Goal: Information Seeking & Learning: Learn about a topic

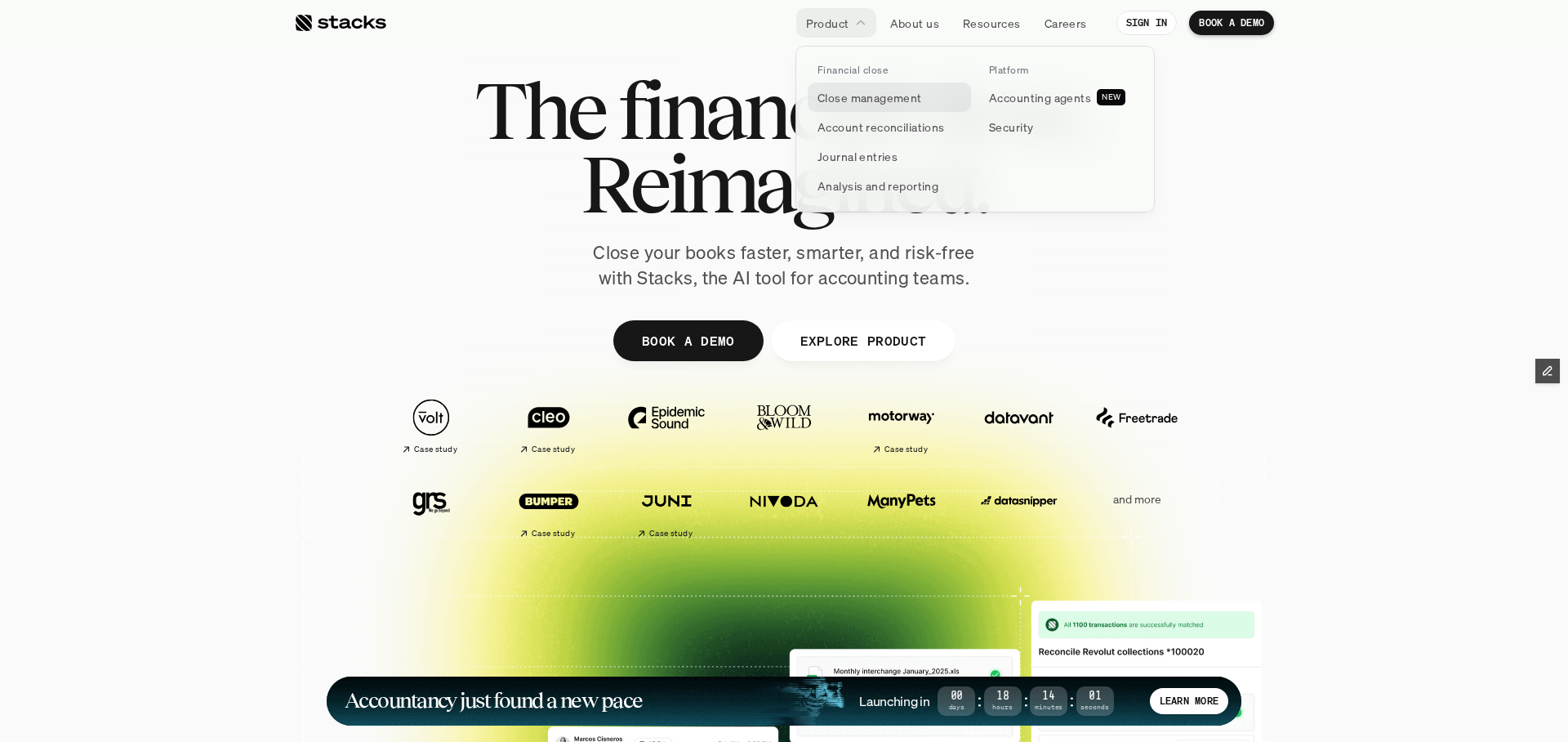
click at [851, 95] on p "Close management" at bounding box center [870, 97] width 105 height 17
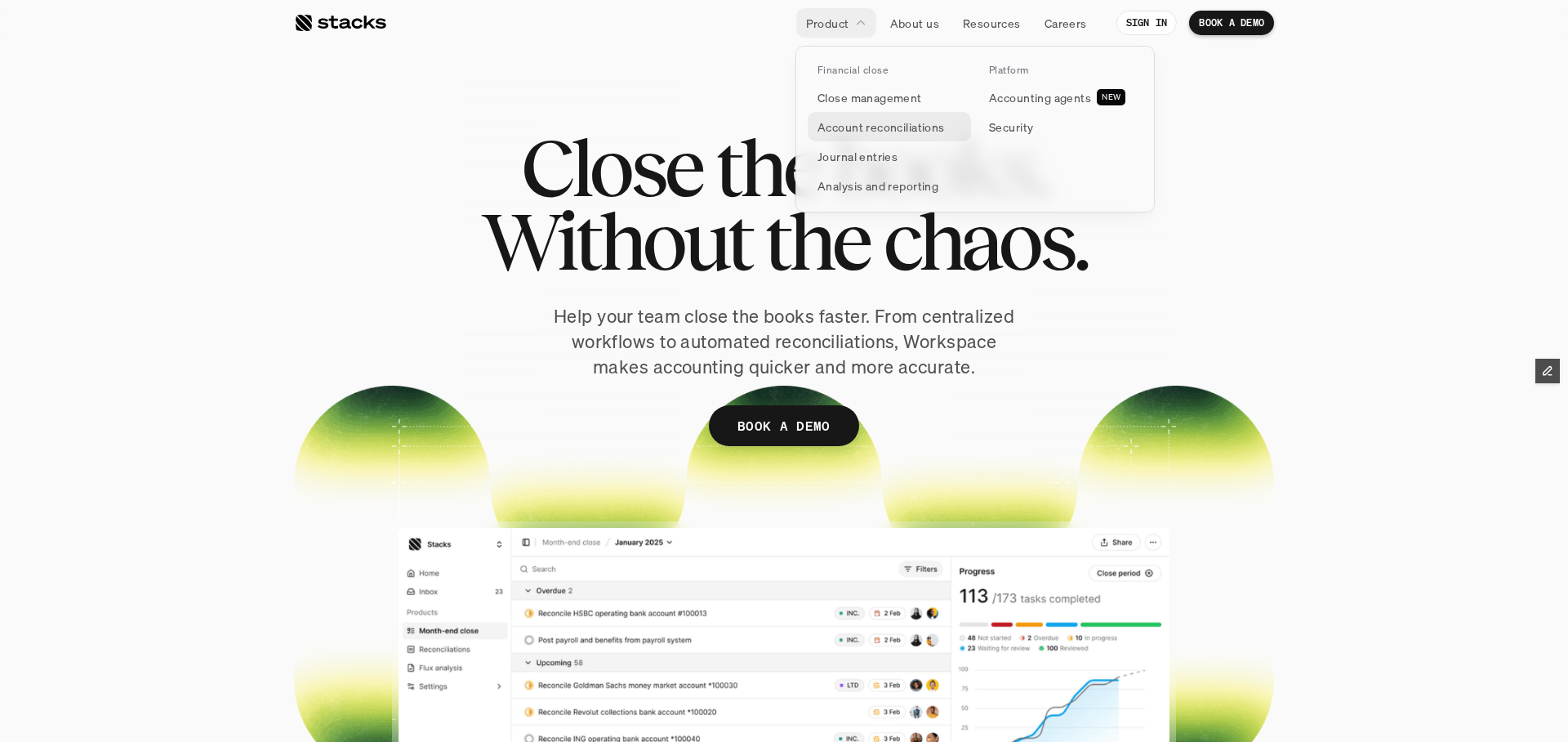
click at [918, 123] on p "Account reconciliations" at bounding box center [881, 127] width 128 height 17
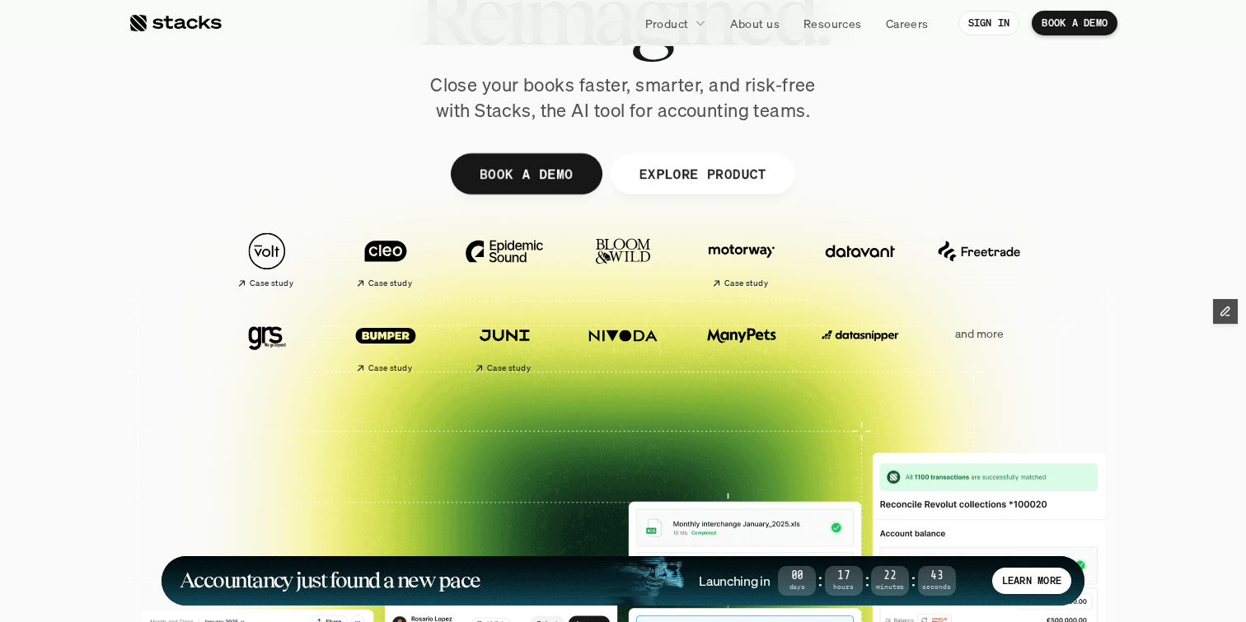
scroll to position [173, 0]
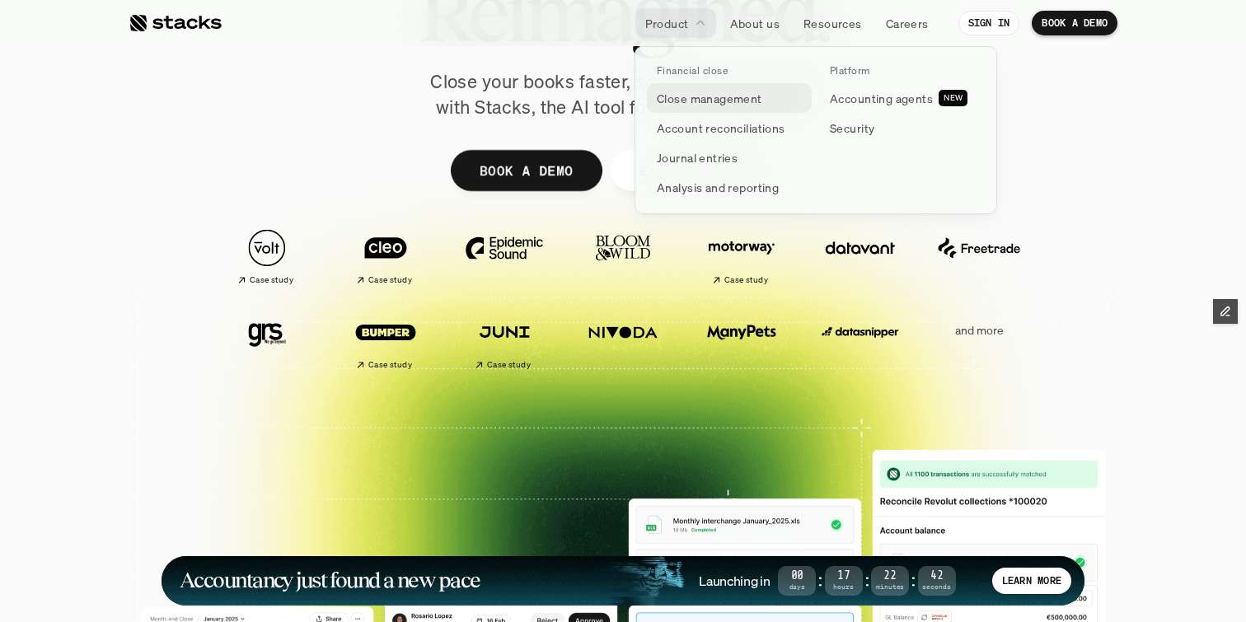
click at [674, 105] on p "Close management" at bounding box center [710, 98] width 106 height 17
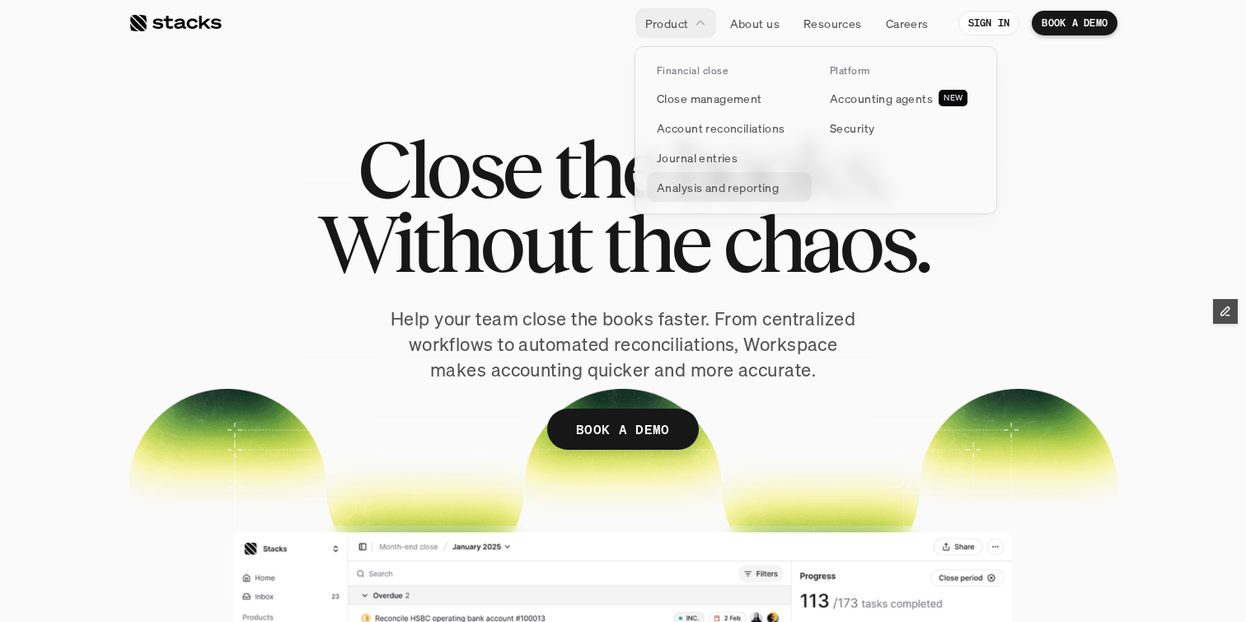
click at [686, 188] on p "Analysis and reporting" at bounding box center [718, 187] width 122 height 17
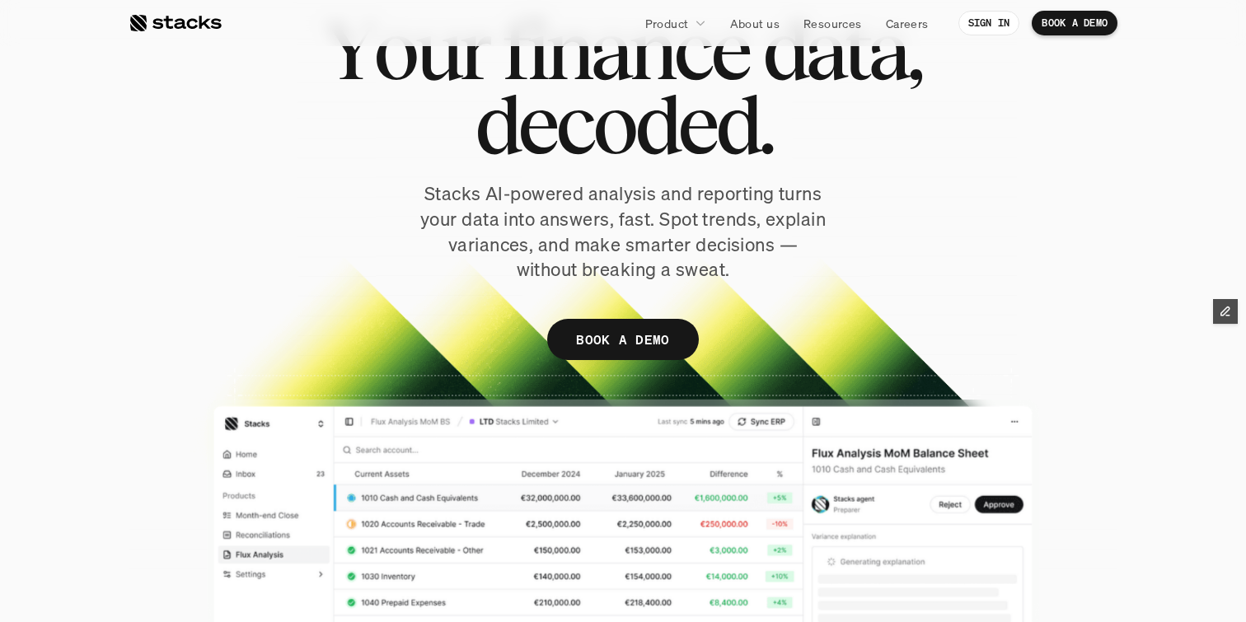
scroll to position [130, 0]
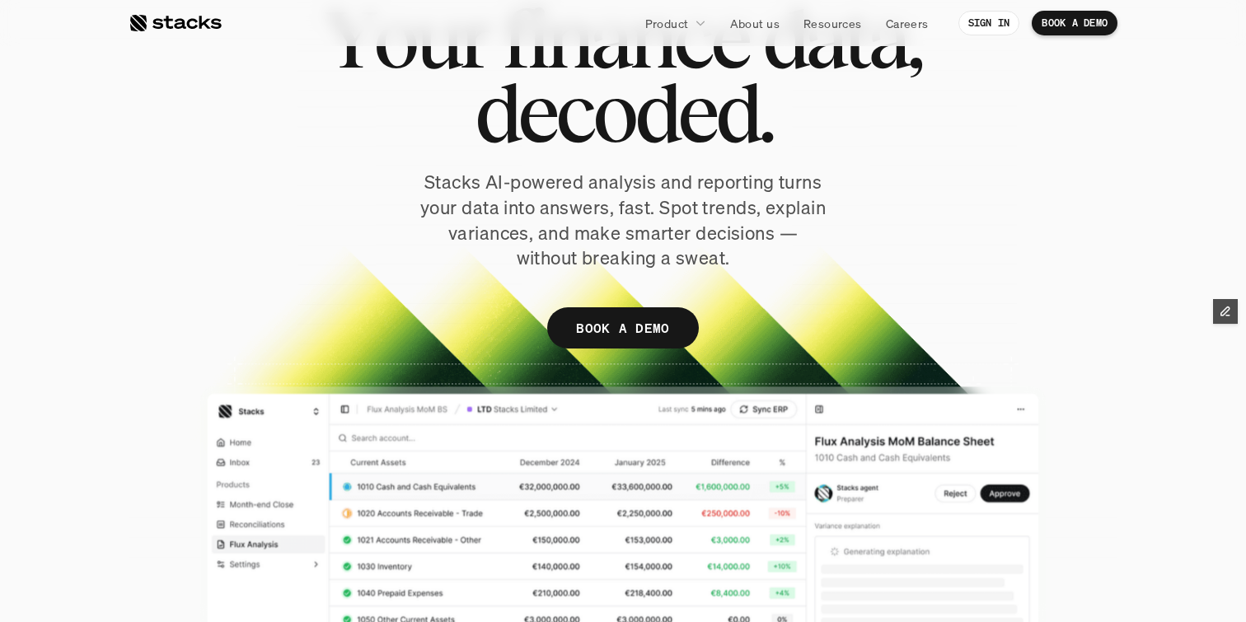
drag, startPoint x: 660, startPoint y: 210, endPoint x: 758, endPoint y: 240, distance: 101.7
click at [758, 239] on p "Stacks AI-powered analysis and reporting turns your data into answers, fast. Sp…" at bounding box center [623, 220] width 412 height 101
drag, startPoint x: 735, startPoint y: 258, endPoint x: 681, endPoint y: 209, distance: 72.9
click at [681, 209] on p "Stacks AI-powered analysis and reporting turns your data into answers, fast. Sp…" at bounding box center [623, 220] width 412 height 101
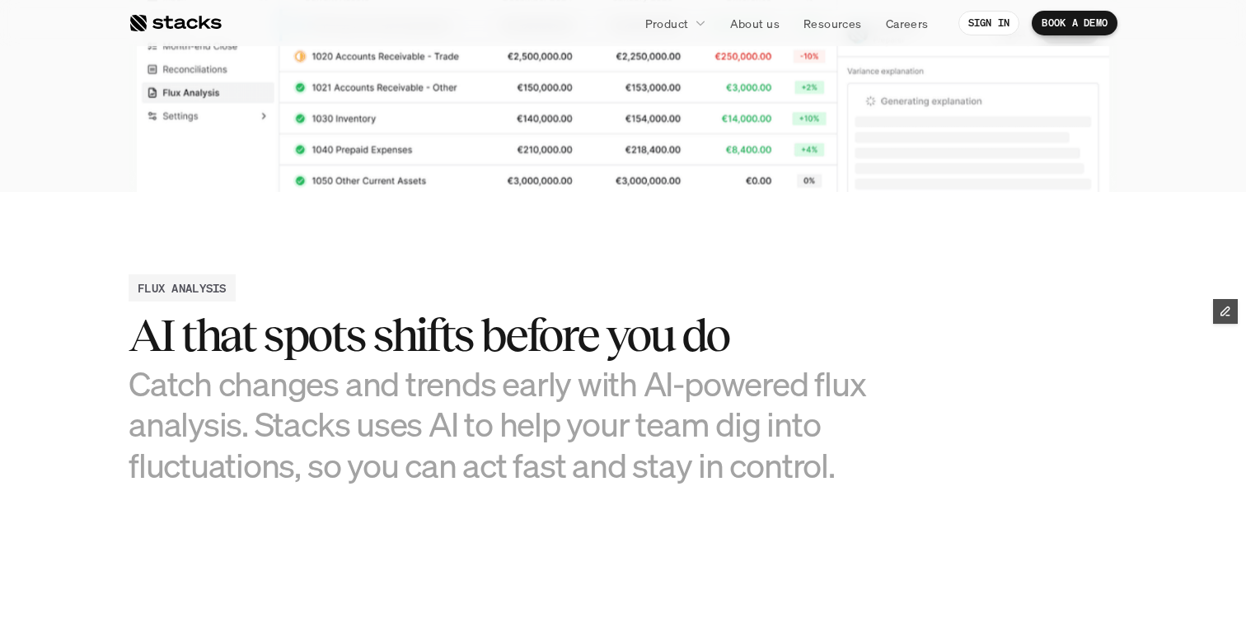
scroll to position [697, 0]
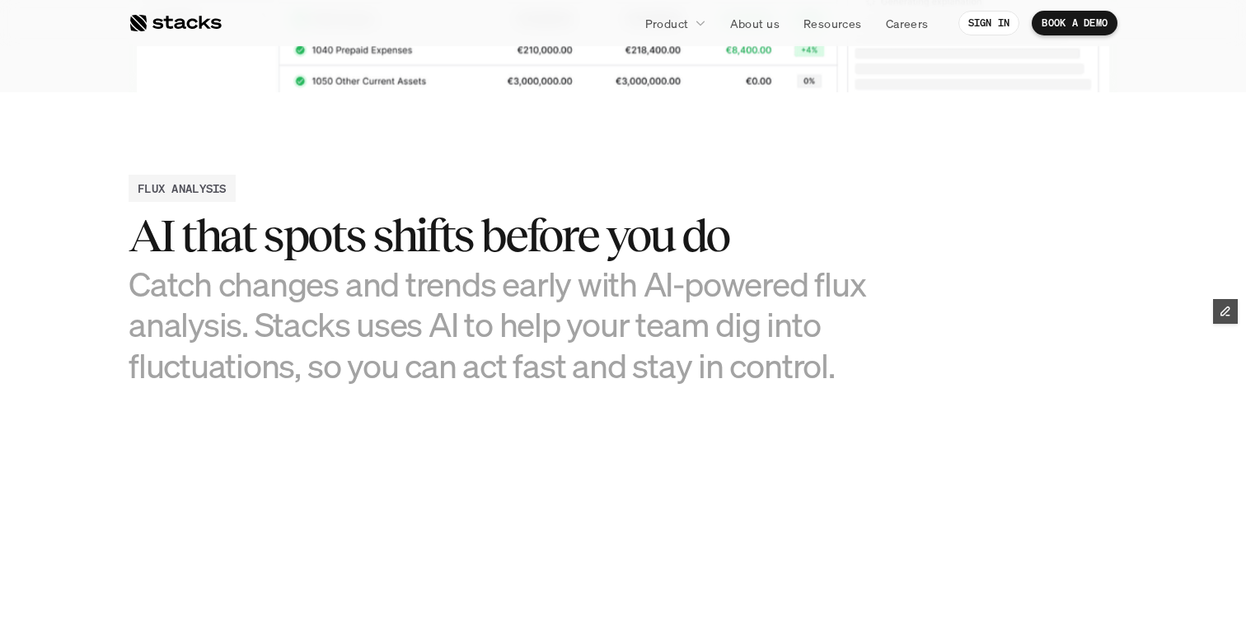
click at [274, 289] on h3 "Catch changes and trends early with AI-powered flux analysis. Stacks uses AI to…" at bounding box center [500, 325] width 742 height 122
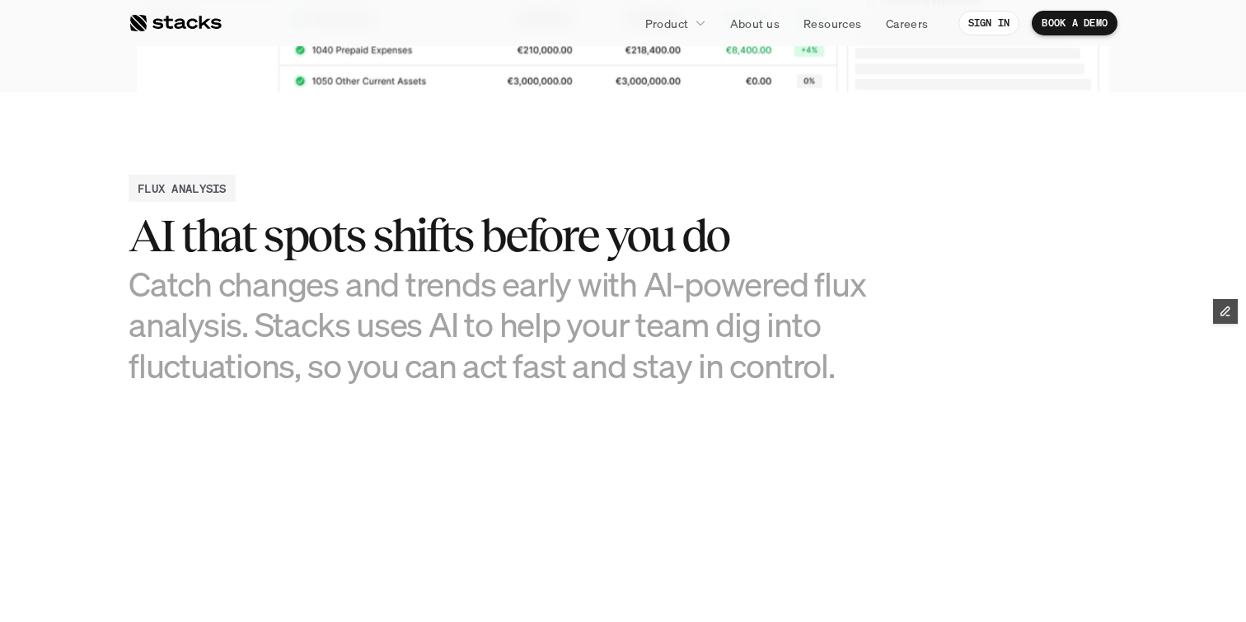
click at [274, 289] on h3 "Catch changes and trends early with AI-powered flux analysis. Stacks uses AI to…" at bounding box center [500, 325] width 742 height 122
click at [242, 282] on h3 "Catch changes and trends early with AI-powered flux analysis. Stacks uses AI to…" at bounding box center [500, 325] width 742 height 122
drag, startPoint x: 832, startPoint y: 376, endPoint x: 248, endPoint y: 340, distance: 584.7
click at [248, 340] on h3 "Catch changes and trends early with AI-powered flux analysis. Stacks uses AI to…" at bounding box center [500, 325] width 742 height 122
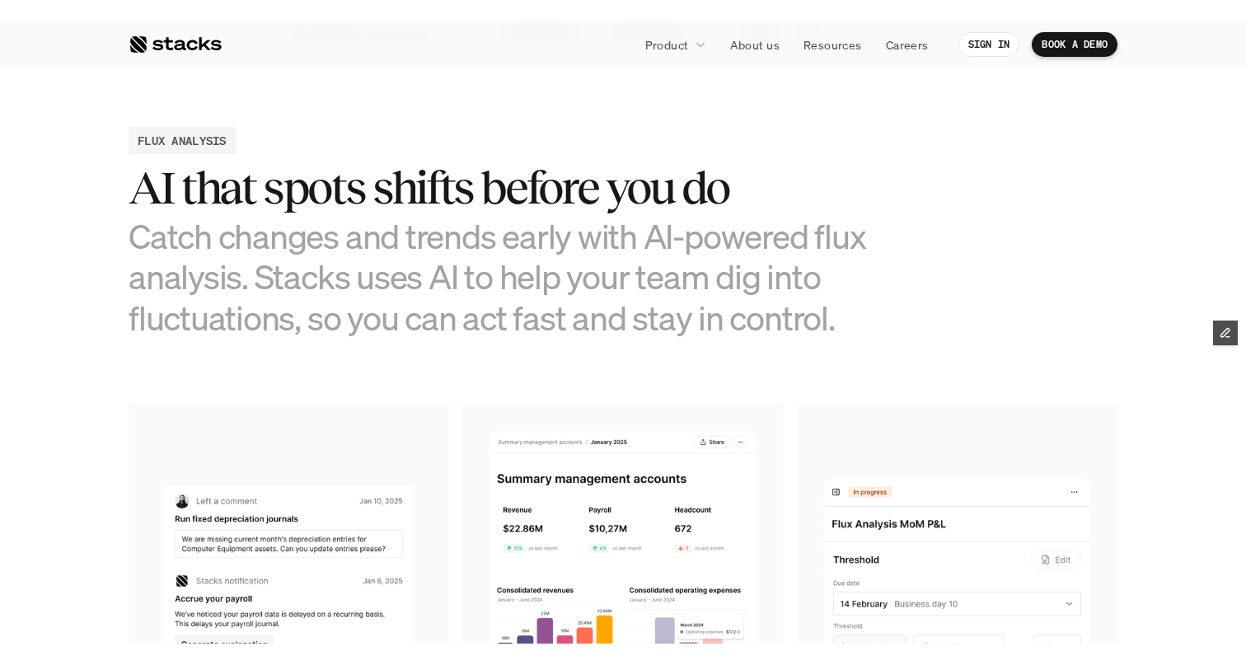
scroll to position [762, 0]
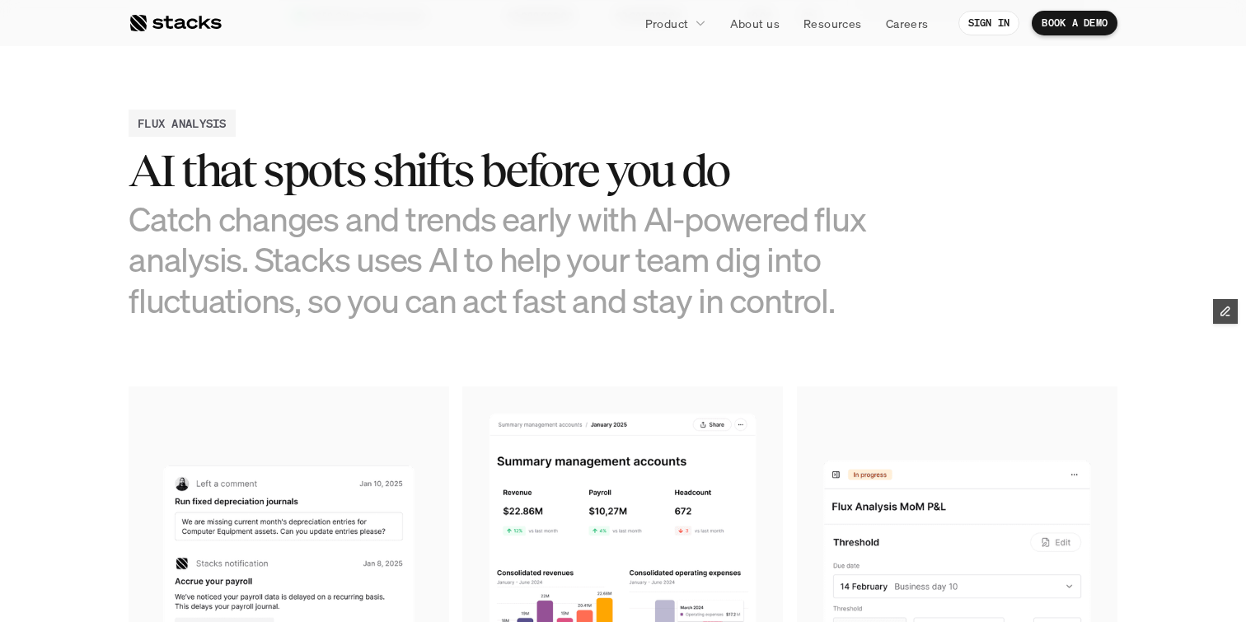
click at [273, 340] on section "FLUX ANALYSIS AI that spots shifts before you do Catch changes and trends early…" at bounding box center [623, 494] width 1246 height 934
drag, startPoint x: 259, startPoint y: 256, endPoint x: 841, endPoint y: 294, distance: 583.2
click at [842, 293] on h3 "Catch changes and trends early with AI-powered flux analysis. Stacks uses AI to…" at bounding box center [500, 260] width 742 height 122
copy h3 "Stacks uses AI to help your team dig into fluctuations, so you can act fast and…"
